Goal: Transaction & Acquisition: Purchase product/service

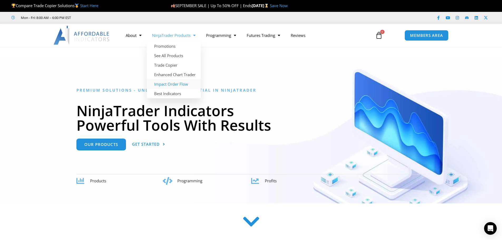
click at [168, 82] on link "Impact Order Flow" at bounding box center [174, 83] width 54 height 9
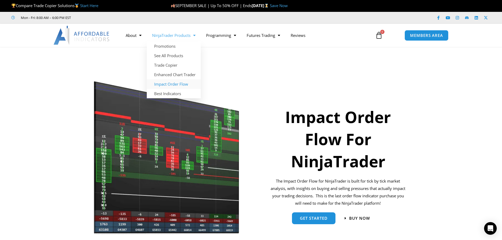
click at [169, 83] on link "Impact Order Flow" at bounding box center [174, 83] width 54 height 9
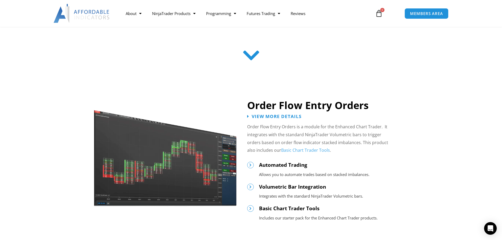
scroll to position [211, 0]
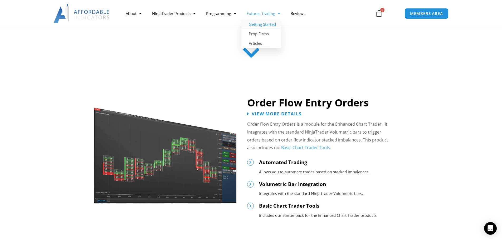
click at [262, 22] on link "Getting Started" at bounding box center [262, 24] width 40 height 9
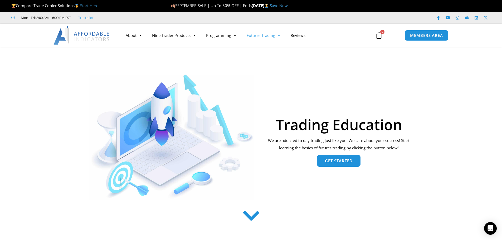
click at [346, 162] on span "Get Started" at bounding box center [339, 161] width 28 height 4
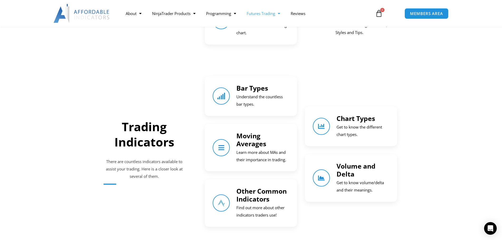
scroll to position [321, 0]
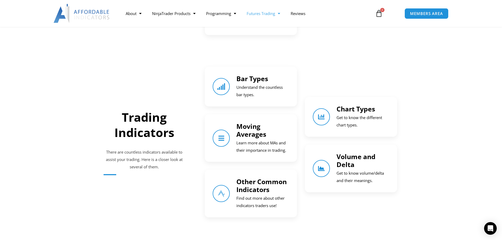
click at [339, 168] on link "Volume and Delta" at bounding box center [356, 160] width 39 height 17
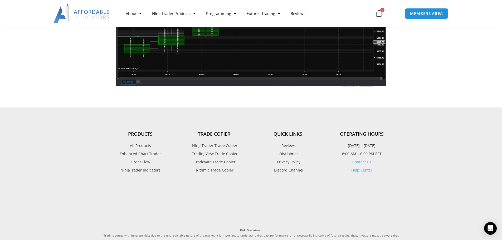
scroll to position [492, 0]
click at [139, 161] on span "Order Flow" at bounding box center [141, 162] width 20 height 7
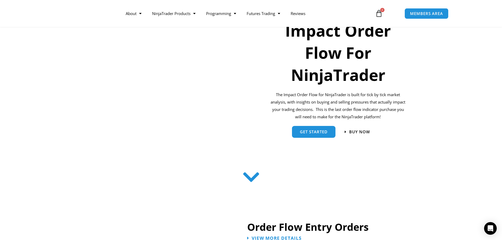
scroll to position [70, 0]
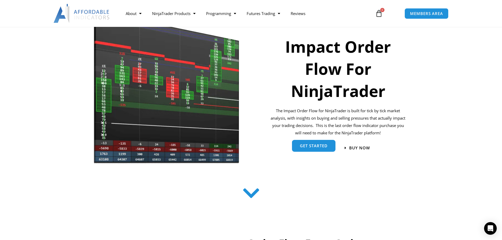
click at [301, 145] on span "get started" at bounding box center [314, 146] width 28 height 4
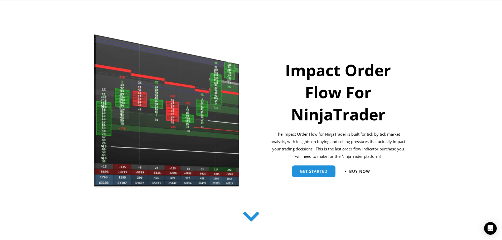
scroll to position [53, 0]
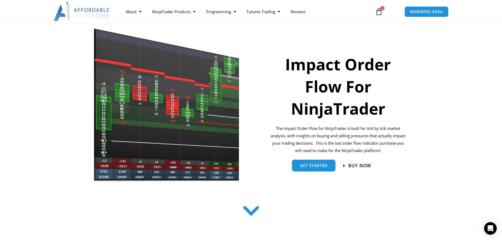
click at [361, 164] on span "Buy now" at bounding box center [360, 166] width 23 height 4
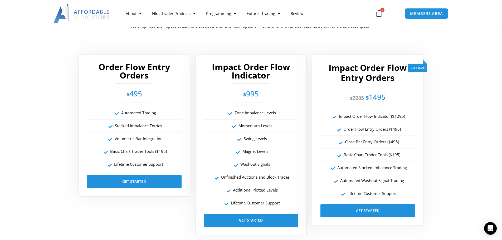
scroll to position [925, 0]
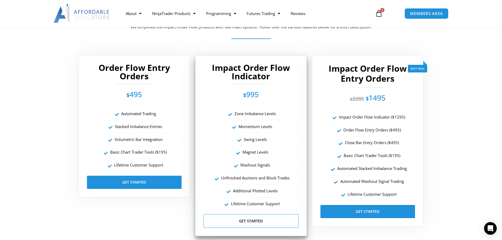
click at [250, 220] on link "Get Started" at bounding box center [251, 221] width 95 height 14
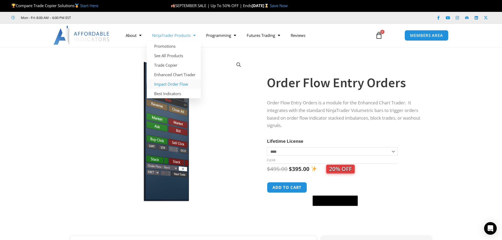
click at [162, 85] on link "Impact Order Flow" at bounding box center [174, 83] width 54 height 9
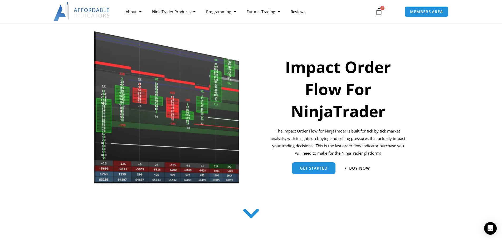
scroll to position [53, 0]
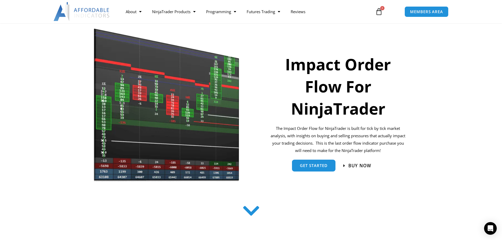
click at [356, 164] on span "Buy now" at bounding box center [360, 166] width 23 height 4
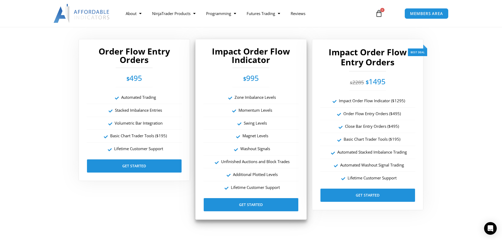
scroll to position [942, 0]
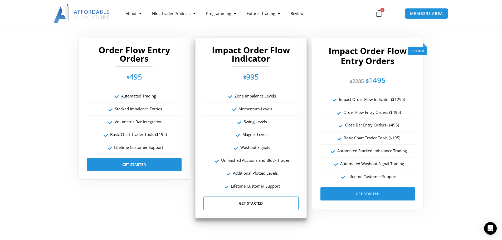
click at [242, 202] on link "Get Started" at bounding box center [251, 204] width 95 height 14
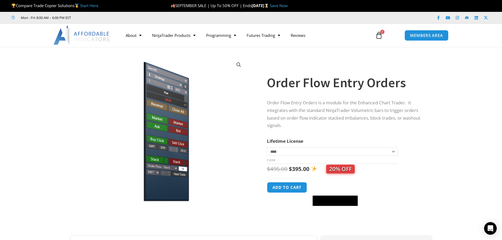
click at [90, 34] on img at bounding box center [82, 35] width 57 height 19
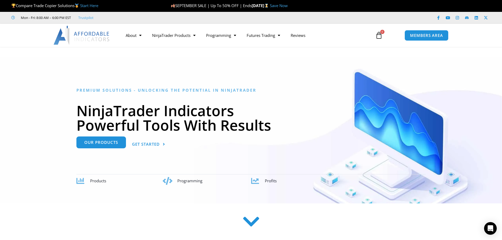
click at [102, 141] on span "Our Products" at bounding box center [101, 143] width 34 height 4
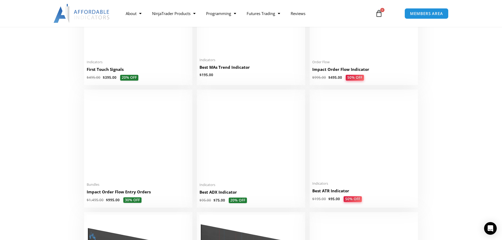
scroll to position [932, 0]
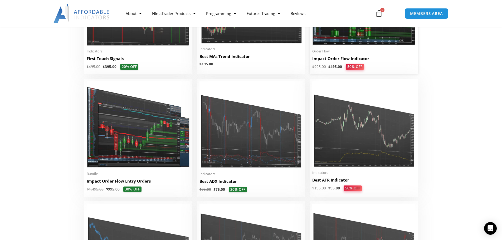
click at [334, 60] on h2 "Impact Order Flow Indicator" at bounding box center [364, 59] width 103 height 6
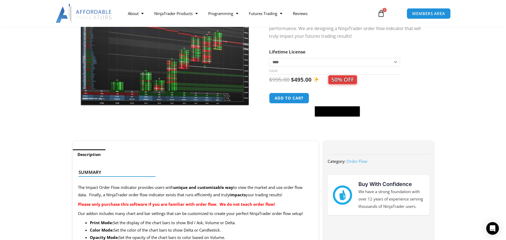
scroll to position [88, 0]
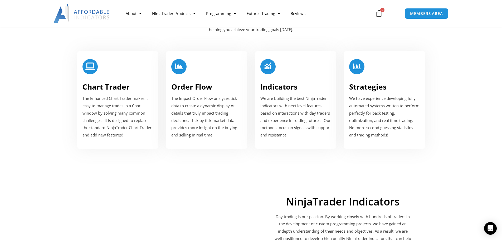
scroll to position [651, 0]
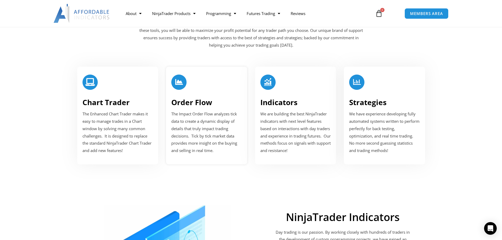
click at [197, 112] on span "The Impact Order Flow analyzes tick data to create a dynamic display of details…" at bounding box center [204, 132] width 66 height 42
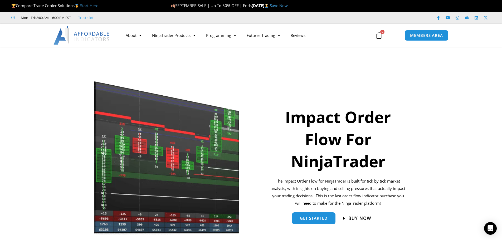
click at [357, 217] on span "Buy now" at bounding box center [360, 218] width 23 height 4
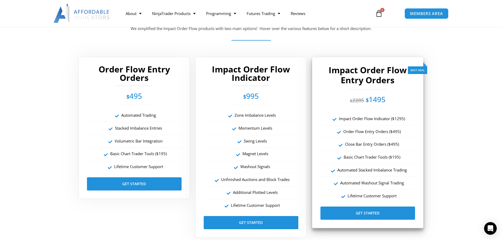
scroll to position [925, 0]
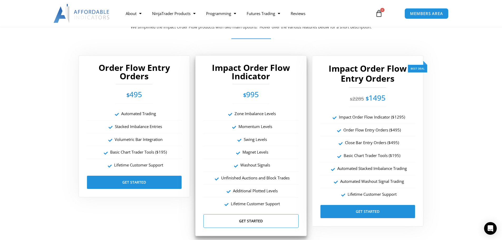
click at [246, 221] on link "Get Started" at bounding box center [251, 221] width 95 height 14
